Goal: Transaction & Acquisition: Book appointment/travel/reservation

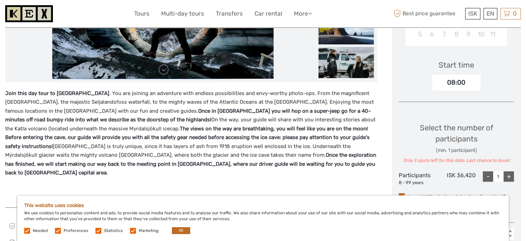
scroll to position [104, 0]
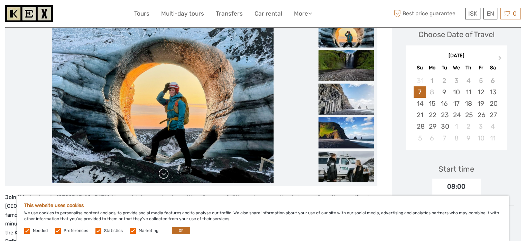
click at [162, 174] on link at bounding box center [163, 173] width 11 height 11
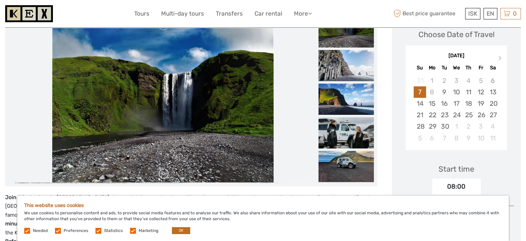
click at [163, 173] on link at bounding box center [163, 173] width 11 height 11
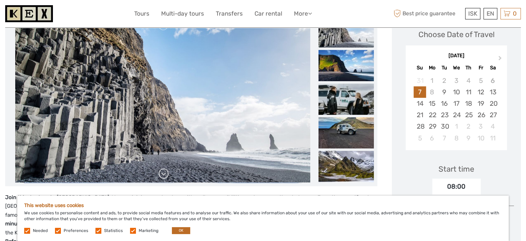
click at [163, 173] on link at bounding box center [163, 173] width 11 height 11
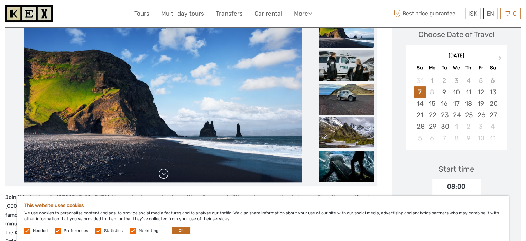
click at [163, 173] on link at bounding box center [163, 173] width 11 height 11
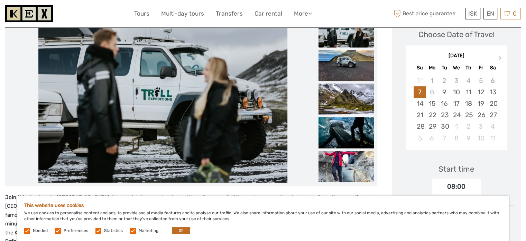
click at [163, 173] on link at bounding box center [163, 173] width 11 height 11
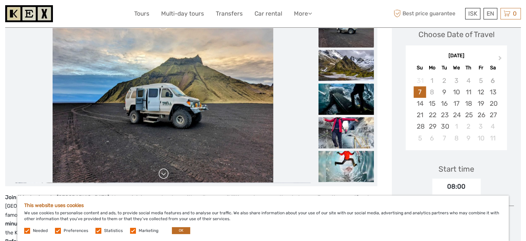
click at [163, 173] on link at bounding box center [163, 173] width 11 height 11
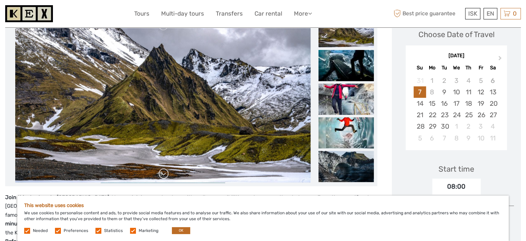
click at [164, 173] on link at bounding box center [163, 173] width 11 height 11
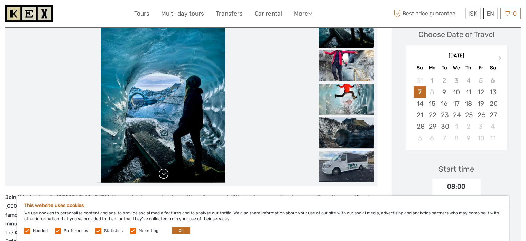
click at [164, 173] on link at bounding box center [163, 173] width 11 height 11
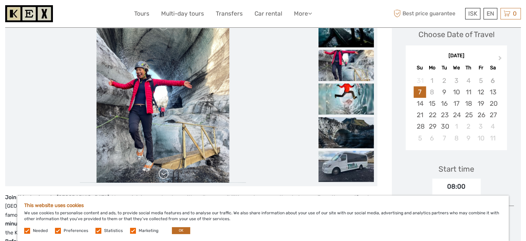
click at [164, 173] on link at bounding box center [163, 173] width 11 height 11
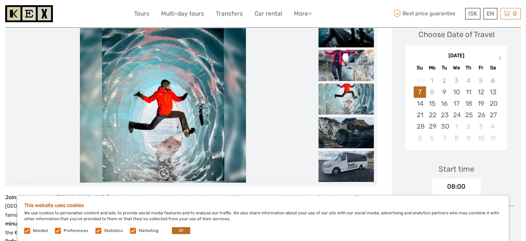
click at [164, 173] on link at bounding box center [163, 173] width 11 height 11
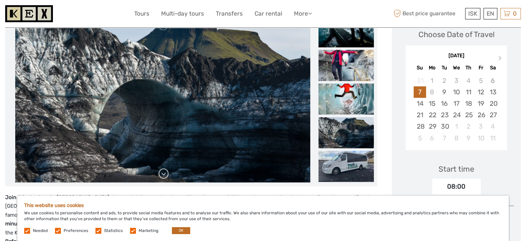
click at [164, 173] on link at bounding box center [163, 173] width 11 height 11
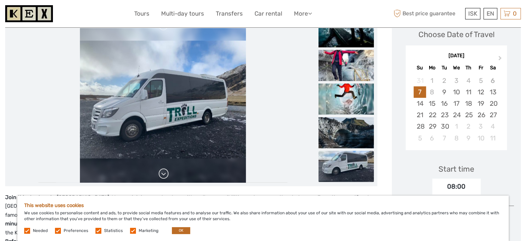
click at [164, 173] on link at bounding box center [163, 173] width 11 height 11
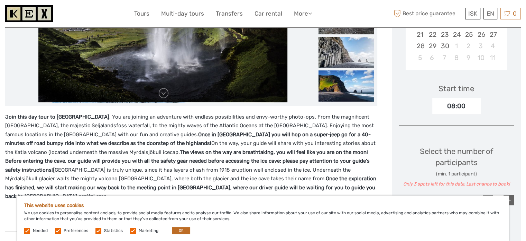
scroll to position [242, 0]
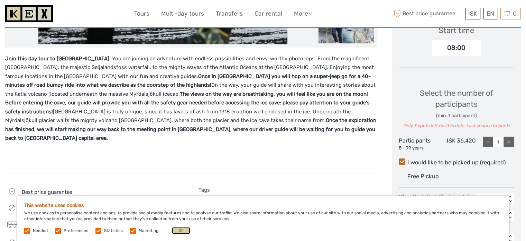
click at [181, 231] on button "OK" at bounding box center [181, 230] width 18 height 7
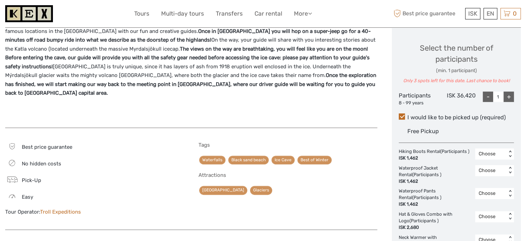
scroll to position [346, 0]
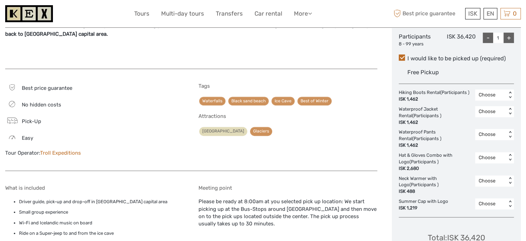
click at [214, 127] on link "[GEOGRAPHIC_DATA]" at bounding box center [223, 131] width 48 height 9
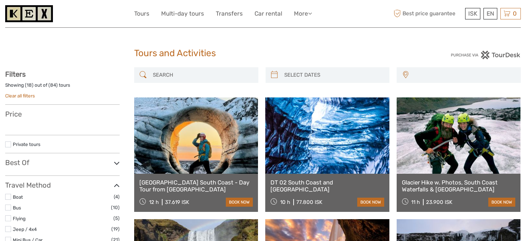
select select
